Goal: Task Accomplishment & Management: Manage account settings

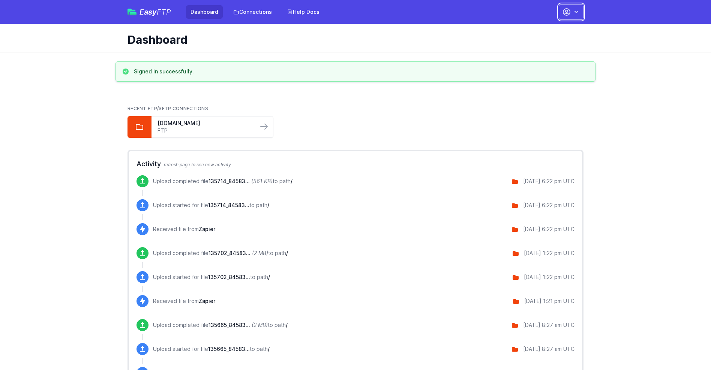
click at [571, 12] on button "button" at bounding box center [571, 12] width 25 height 16
click at [547, 31] on link "Account Settings" at bounding box center [547, 30] width 72 height 13
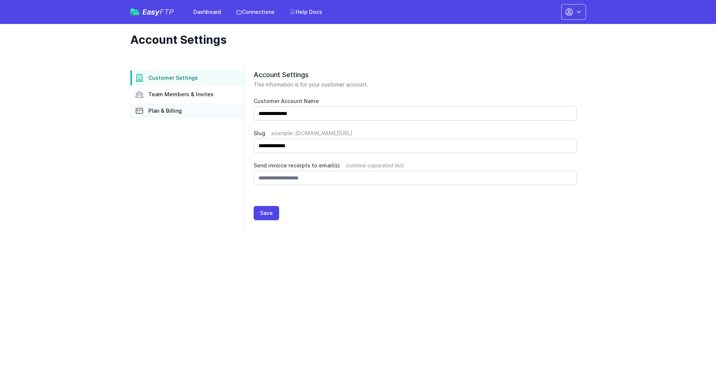
click at [187, 111] on link "Plan & Billing" at bounding box center [187, 110] width 114 height 15
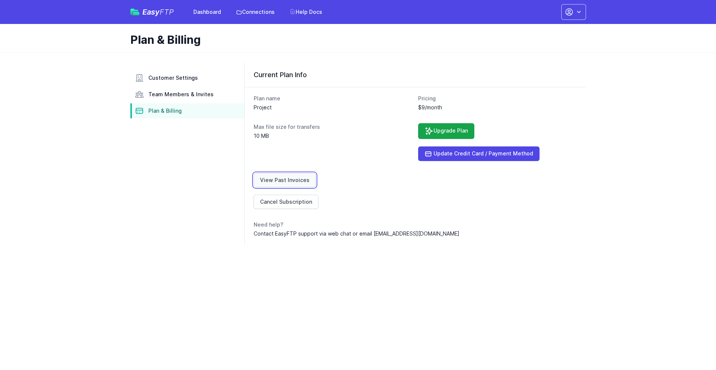
click at [283, 180] on link "View Past Invoices" at bounding box center [285, 180] width 62 height 14
